Goal: Obtain resource: Download file/media

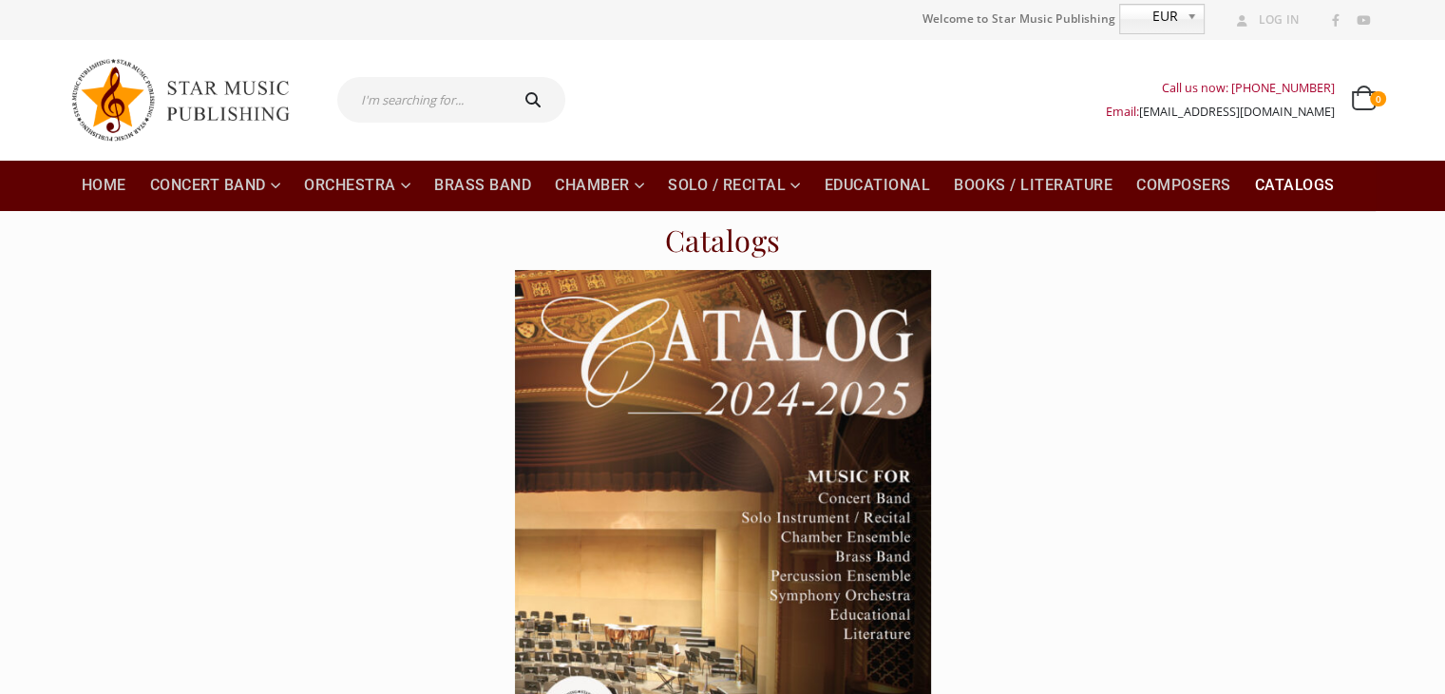
click at [839, 461] on img at bounding box center [723, 564] width 416 height 589
click at [251, 88] on img at bounding box center [189, 99] width 238 height 101
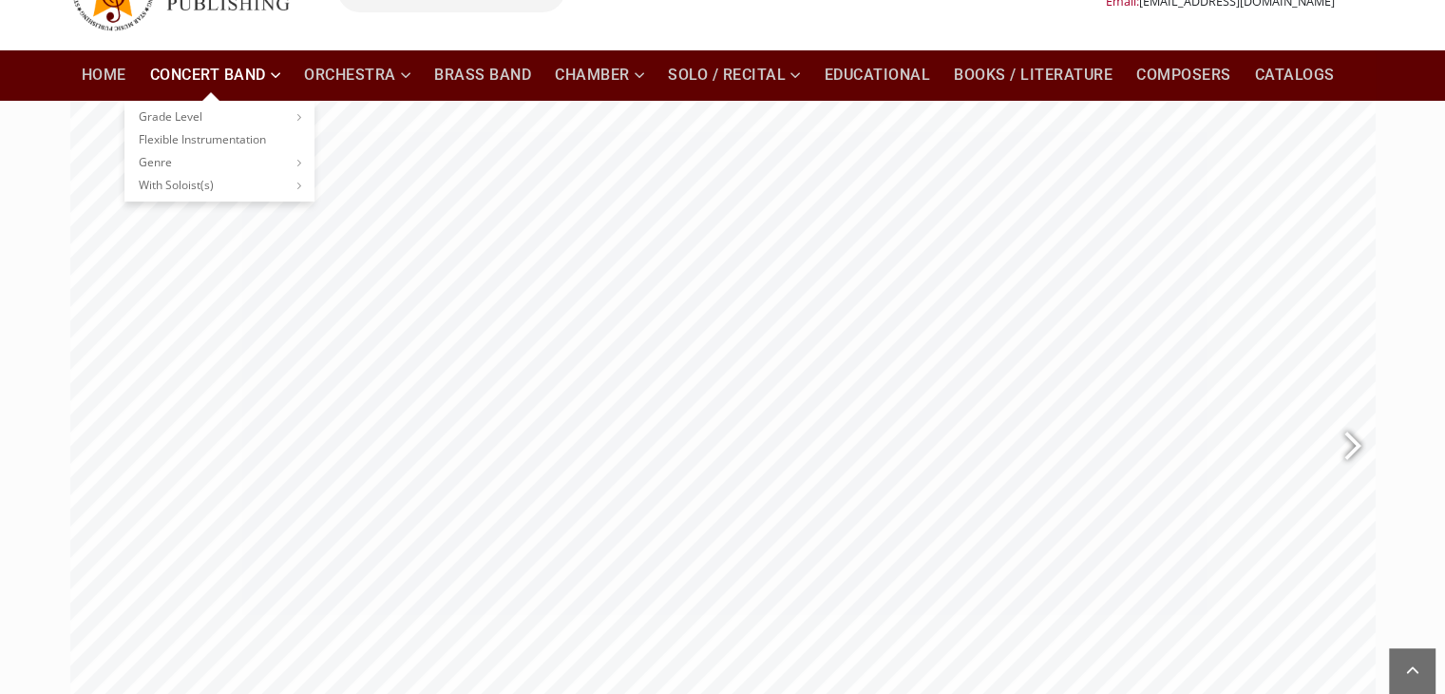
scroll to position [95, 0]
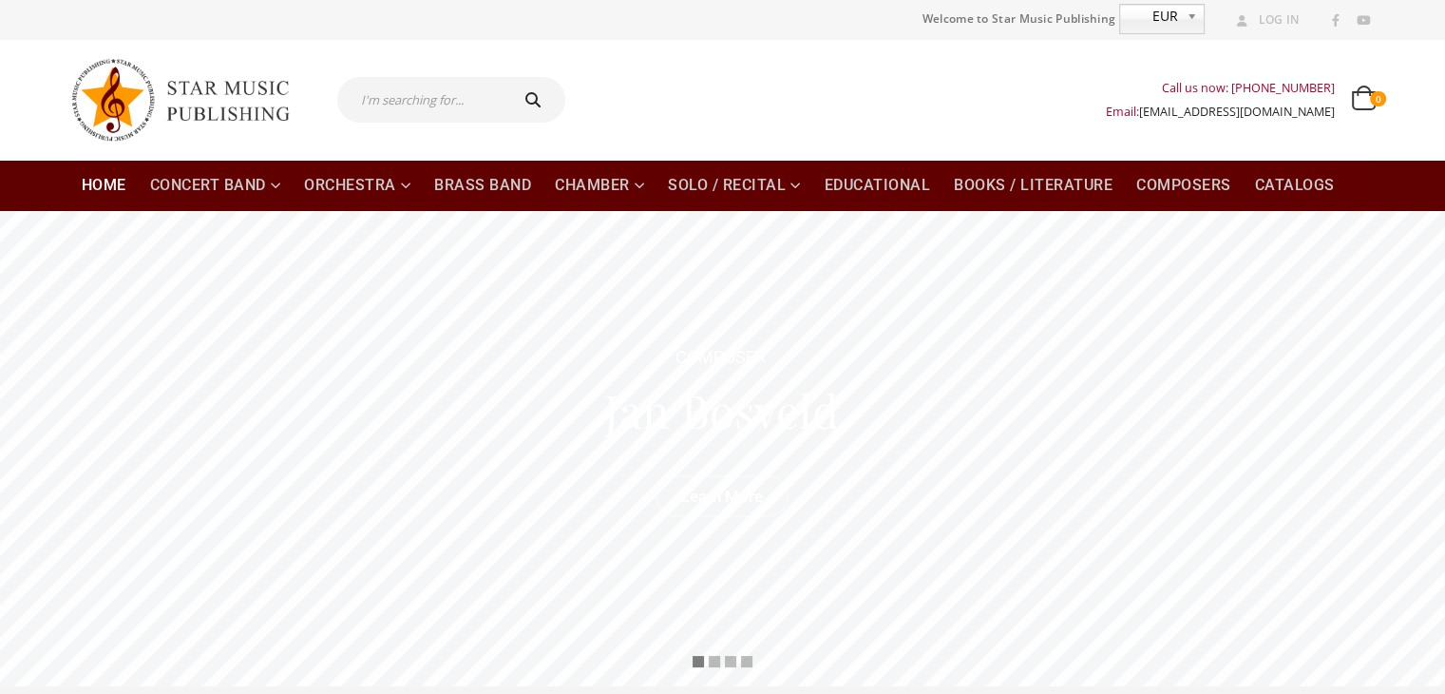
click at [775, 45] on div "Call us now: +49-156-7875-3775 Email: info@starmusicpublishing.com 0 0 items 0 …" at bounding box center [723, 100] width 1334 height 120
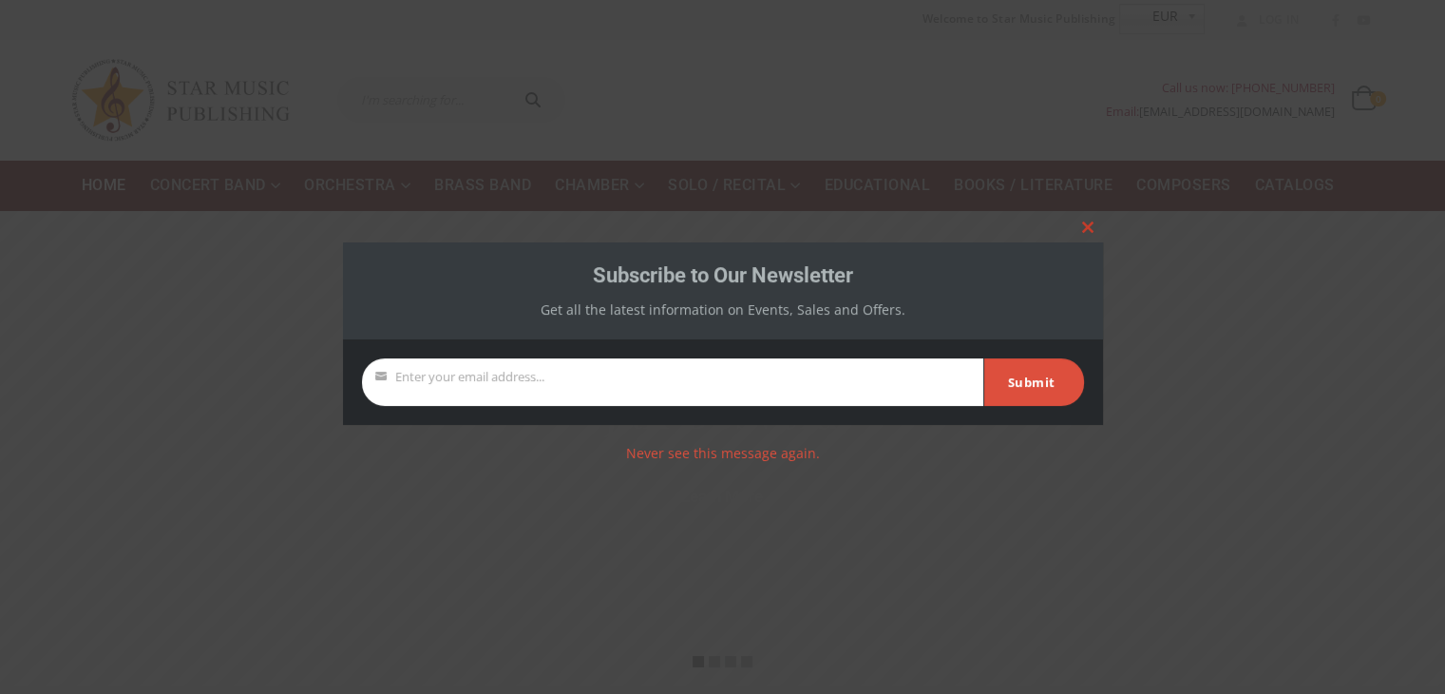
click at [1079, 227] on span at bounding box center [1088, 226] width 30 height 11
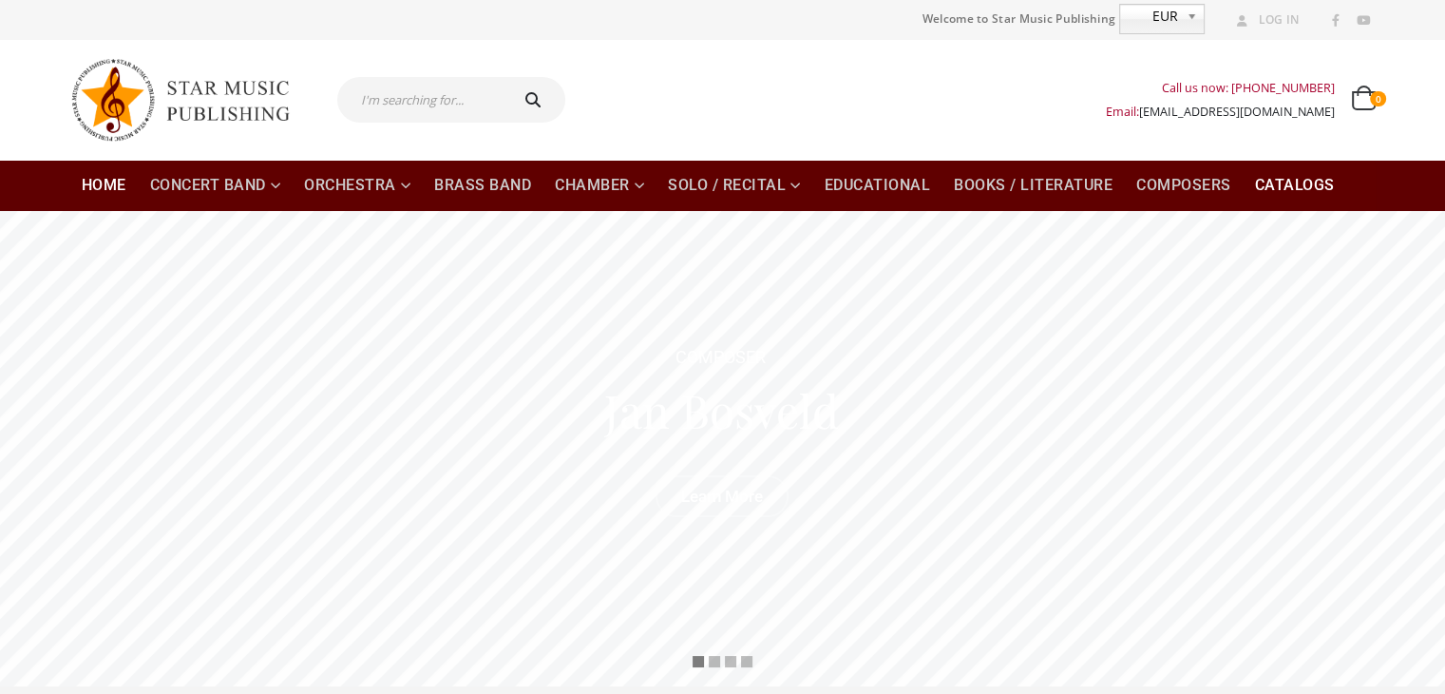
click at [1296, 188] on link "Catalogs" at bounding box center [1295, 185] width 103 height 51
